Goal: Ask a question

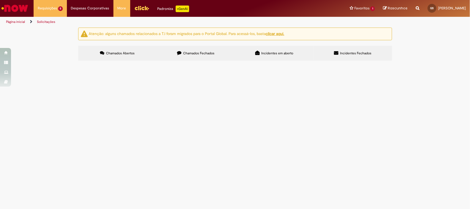
click at [0, 0] on span "Cancelamento ou Encerramento de Pedido" at bounding box center [0, 0] width 0 height 0
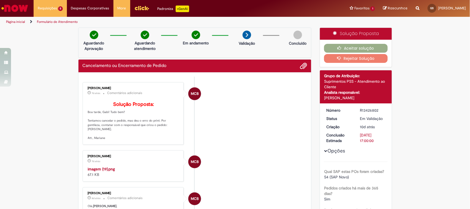
drag, startPoint x: 378, startPoint y: 110, endPoint x: 357, endPoint y: 112, distance: 20.8
click at [357, 112] on dd "R13426802" at bounding box center [373, 110] width 34 height 6
copy div "R13426802"
drag, startPoint x: 105, startPoint y: 137, endPoint x: 84, endPoint y: 130, distance: 21.7
click at [84, 130] on div "[PERSON_NAME] 7d atrás 7 dias atrás Comentários adicionais Solução Proposta: Bo…" at bounding box center [133, 113] width 98 height 59
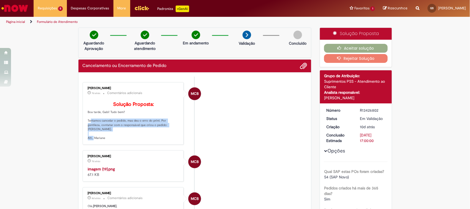
copy p "Tentamos cancelar o pedido, mas deu o erro do print. Por gentileza, contatar co…"
click at [330, 47] on button "Aceitar solução" at bounding box center [356, 48] width 64 height 9
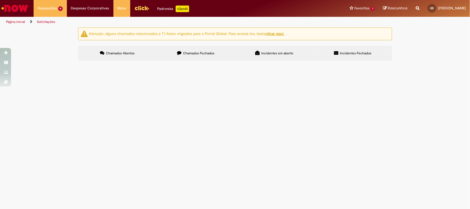
click at [0, 0] on span "Cancelamento ou Encerramento de Pedido" at bounding box center [0, 0] width 0 height 0
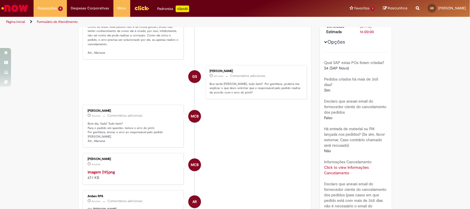
scroll to position [138, 0]
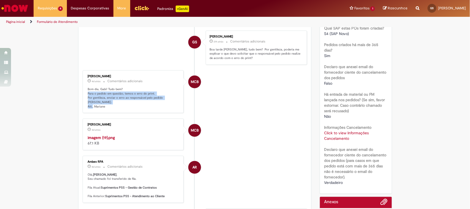
drag, startPoint x: 85, startPoint y: 92, endPoint x: 110, endPoint y: 102, distance: 27.1
click at [110, 102] on p "Bom dia, Gabi! Tudo bem? Para o pedido em questão, temos o erro do print. Por g…" at bounding box center [134, 98] width 92 height 22
copy p "Para o pedido em questão, temos o erro do print. Por gentileza, enviar o erro a…"
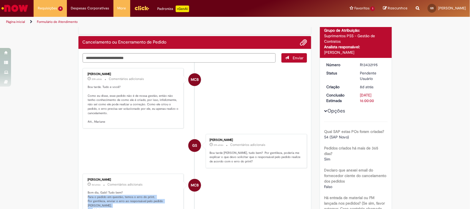
scroll to position [0, 0]
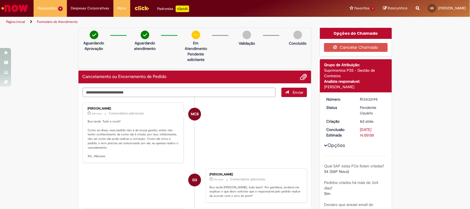
drag, startPoint x: 375, startPoint y: 98, endPoint x: 357, endPoint y: 101, distance: 18.5
click at [357, 101] on dd "R13432195" at bounding box center [373, 99] width 34 height 6
copy div "R13432195"
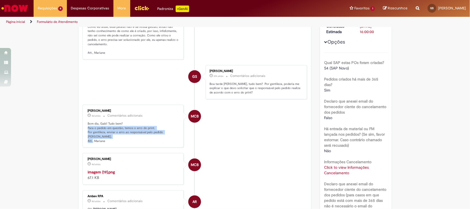
scroll to position [172, 0]
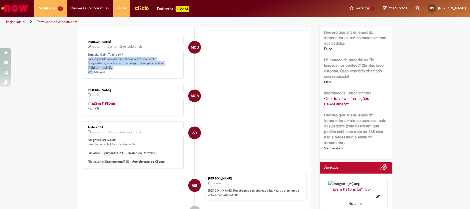
drag, startPoint x: 85, startPoint y: 58, endPoint x: 106, endPoint y: 68, distance: 23.4
click at [106, 68] on div "[PERSON_NAME] 4d atrás 4 dias atrás Comentários adicionais Bom dia, Gabi! Tudo …" at bounding box center [133, 57] width 98 height 40
copy p "Para o pedido em questão, temos o erro do print. Por gentileza, enviar o erro a…"
click at [233, 104] on li "MCB [PERSON_NAME] 4d atrás 4 dias atrás imagem (19).png 67.1 KB" at bounding box center [195, 99] width 225 height 31
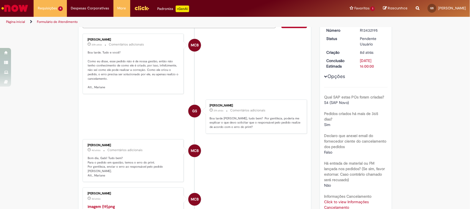
scroll to position [0, 0]
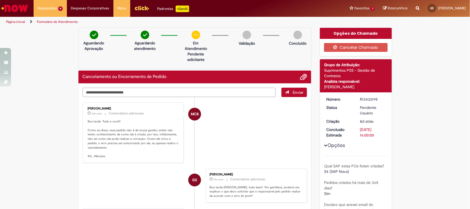
click at [172, 93] on textarea "Digite sua mensagem aqui..." at bounding box center [179, 93] width 193 height 10
type textarea "**********"
click at [293, 91] on span "Enviar" at bounding box center [298, 92] width 11 height 5
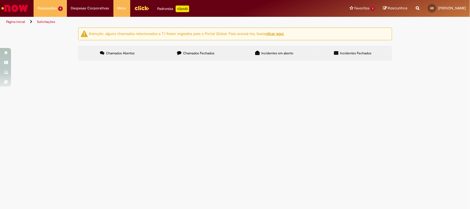
click at [0, 0] on span "Cancelamento ou Encerramento de Pedido" at bounding box center [0, 0] width 0 height 0
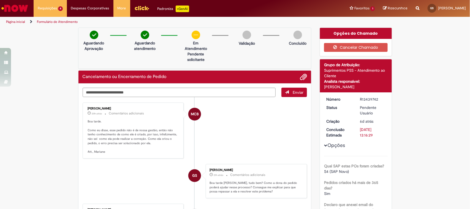
drag, startPoint x: 376, startPoint y: 98, endPoint x: 354, endPoint y: 98, distance: 22.0
click at [356, 98] on dd "R13439742" at bounding box center [373, 99] width 34 height 6
copy div "R13439742"
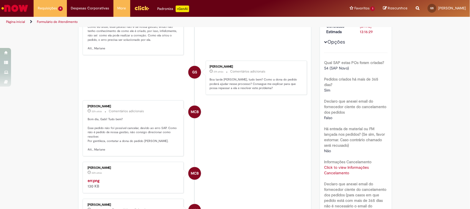
scroll to position [172, 0]
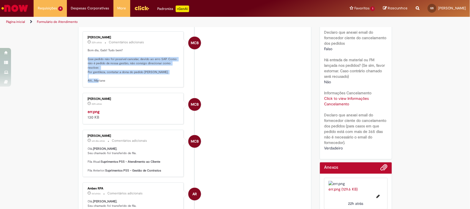
drag, startPoint x: 85, startPoint y: 56, endPoint x: 173, endPoint y: 74, distance: 89.8
click at [173, 74] on p "Bom dia, Gabi! Tudo bem? Esse pedido não foi possível cancelar, devido ao erro …" at bounding box center [134, 65] width 92 height 35
copy p "Esse pedido não foi possível cancelar, devido ao erro SAP. Como não é pedido de…"
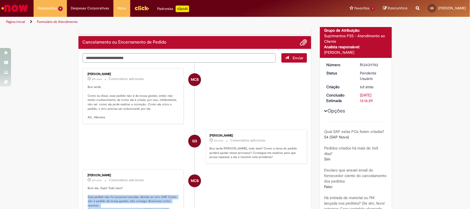
scroll to position [0, 0]
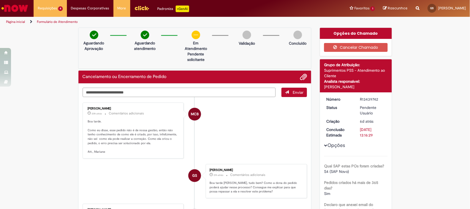
click at [170, 91] on textarea "Digite sua mensagem aqui..." at bounding box center [179, 93] width 193 height 10
type textarea "**********"
click at [287, 94] on button "Enviar" at bounding box center [295, 92] width 26 height 9
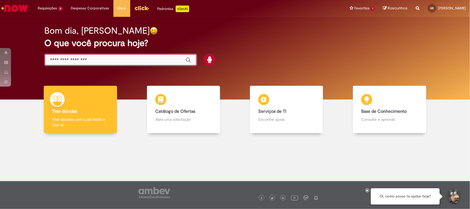
click at [108, 58] on input "Basta digitar aqui" at bounding box center [115, 60] width 130 height 6
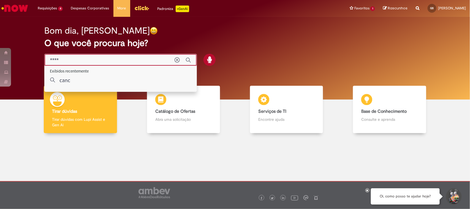
type input "*****"
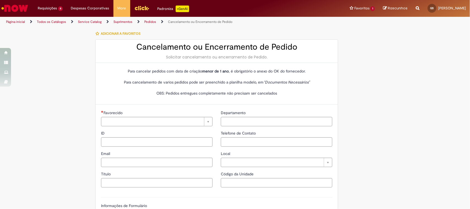
type input "********"
type input "**********"
type input "****"
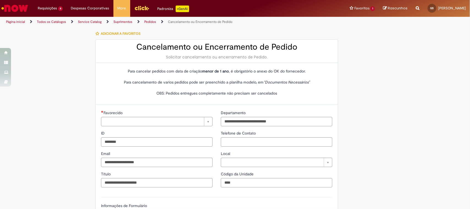
type input "**********"
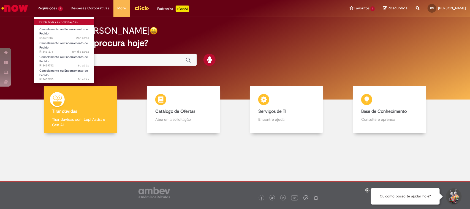
click at [49, 20] on link "Exibir Todas as Solicitações" at bounding box center [64, 22] width 61 height 6
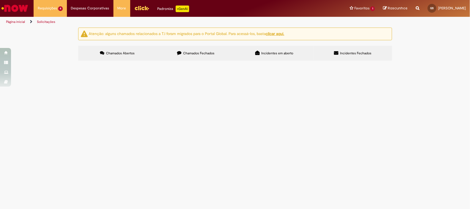
click at [0, 0] on span "Cancelamento ou Encerramento de Pedido" at bounding box center [0, 0] width 0 height 0
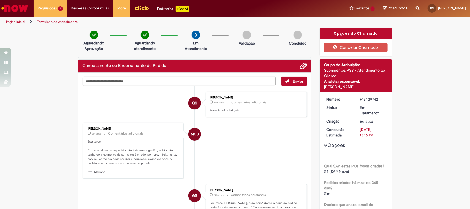
drag, startPoint x: 377, startPoint y: 99, endPoint x: 357, endPoint y: 101, distance: 20.1
click at [360, 101] on div "R13439742" at bounding box center [373, 99] width 26 height 6
copy div "R13439742"
